Goal: Task Accomplishment & Management: Complete application form

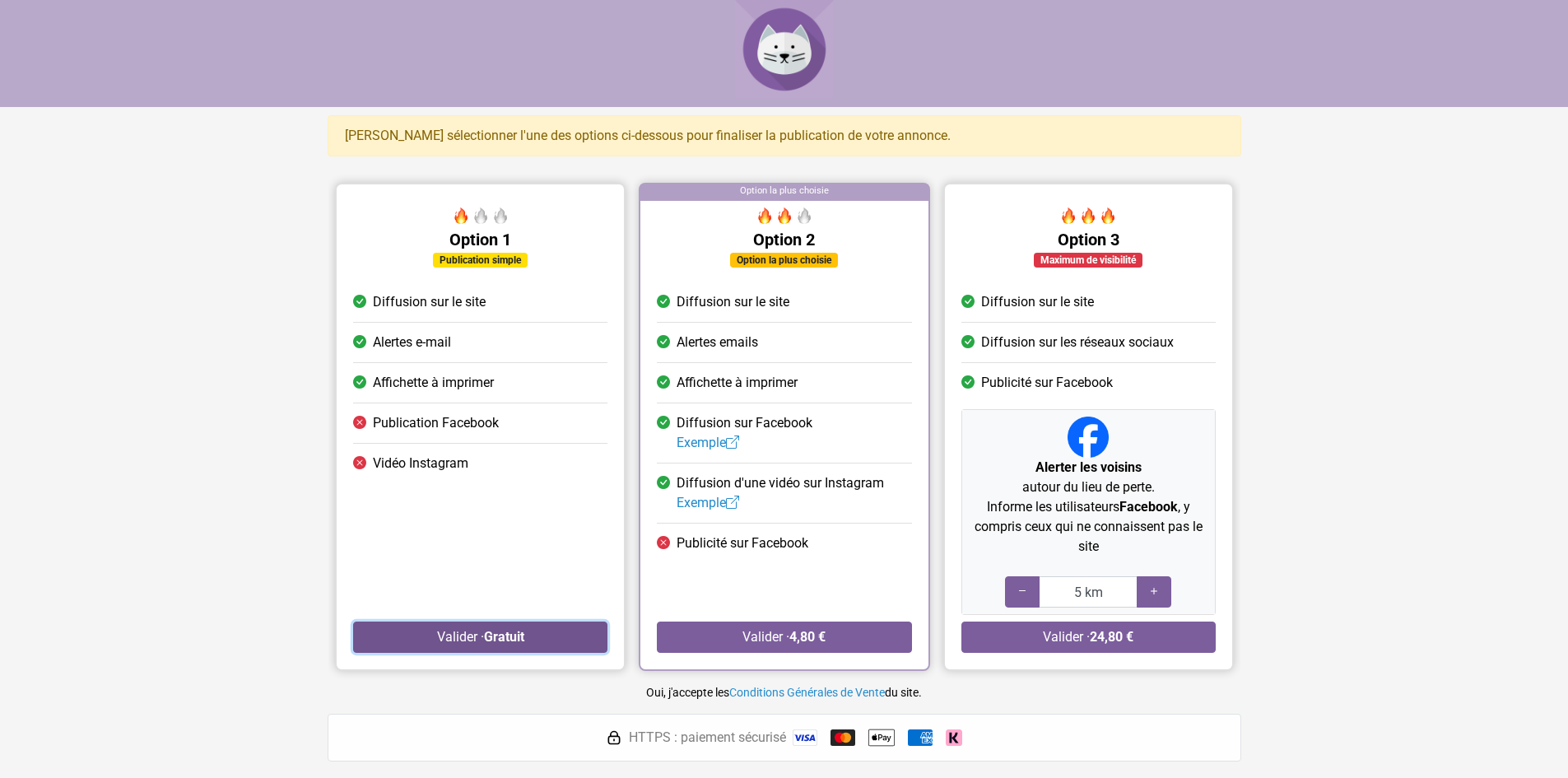
click at [456, 636] on button "Valider · Gratuit" at bounding box center [480, 636] width 254 height 31
click at [534, 632] on button "Valider · Gratuit" at bounding box center [480, 636] width 254 height 31
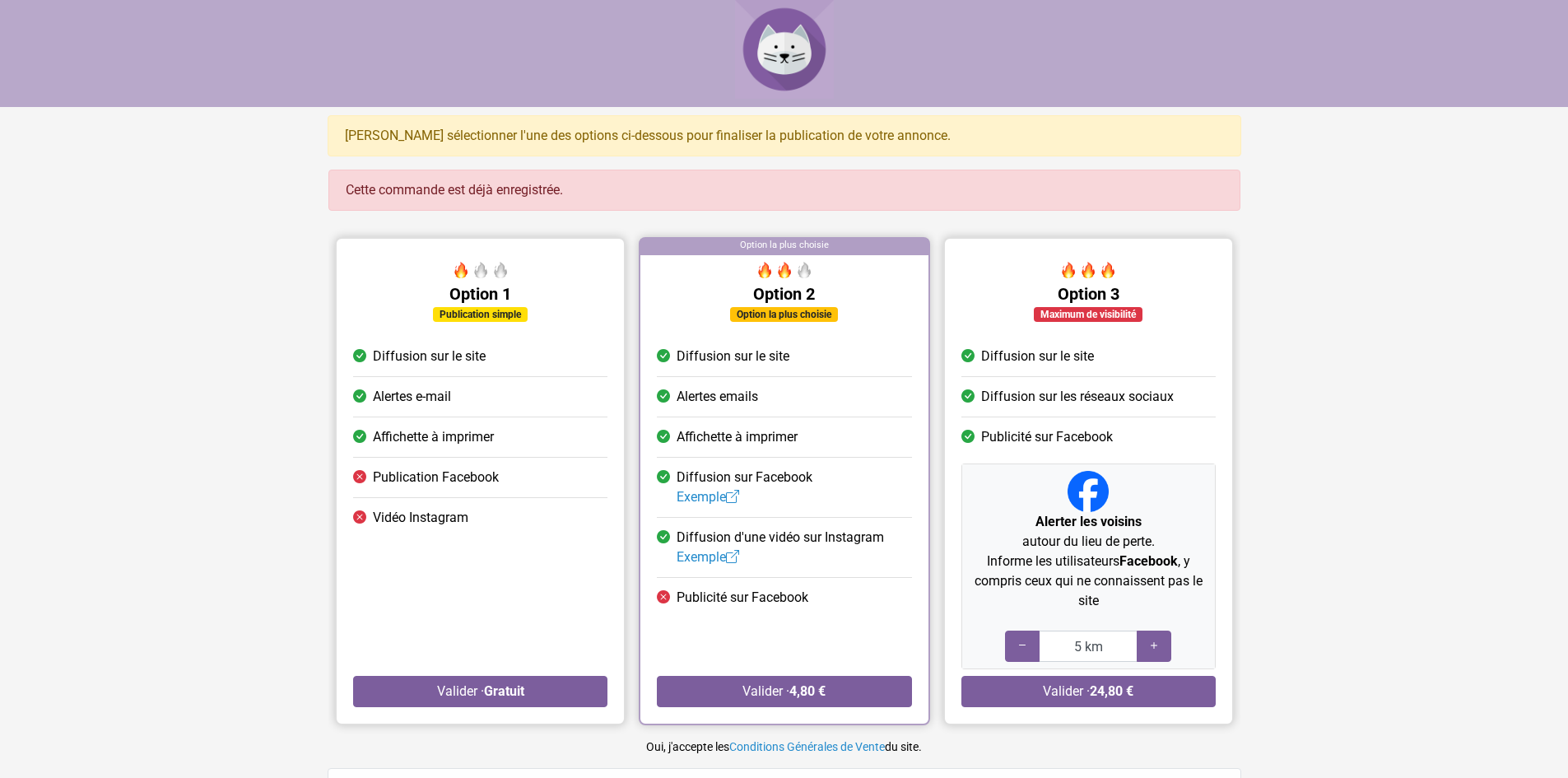
click at [784, 48] on img at bounding box center [784, 50] width 99 height 99
